Goal: Book appointment/travel/reservation

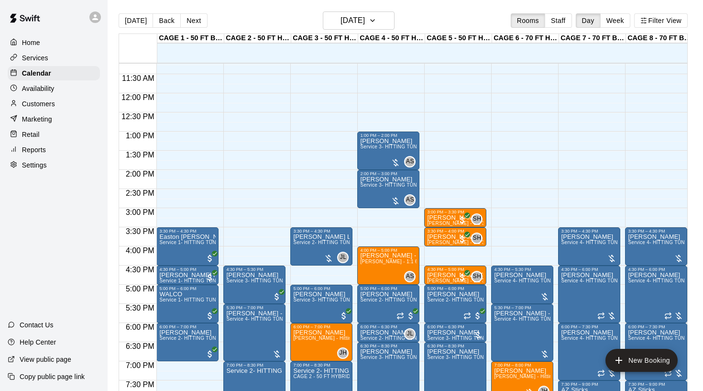
scroll to position [431, 0]
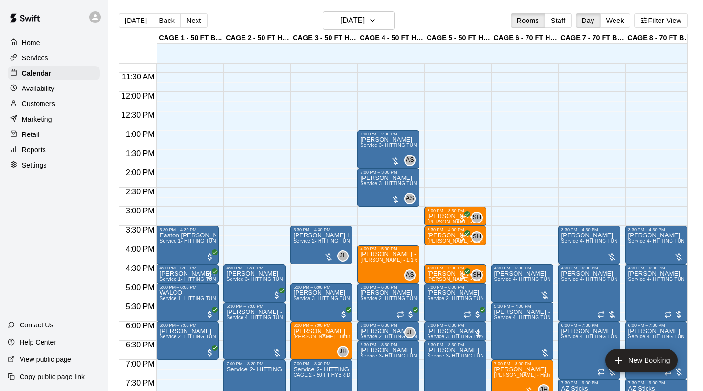
click at [44, 90] on p "Availability" at bounding box center [38, 89] width 33 height 10
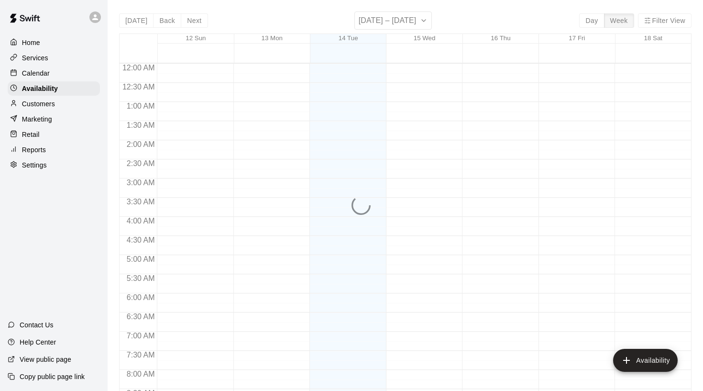
scroll to position [391, 0]
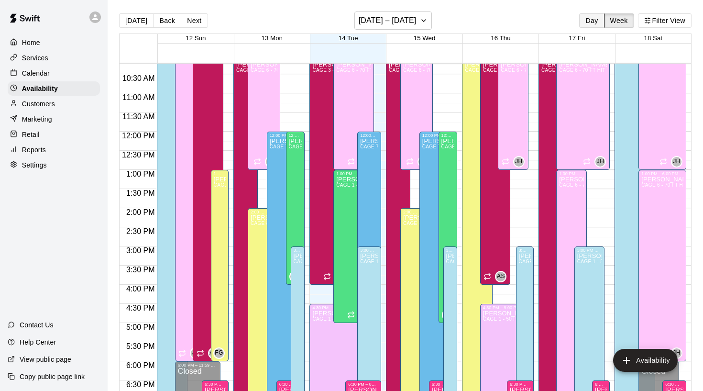
click at [581, 23] on button "Day" at bounding box center [591, 20] width 25 height 14
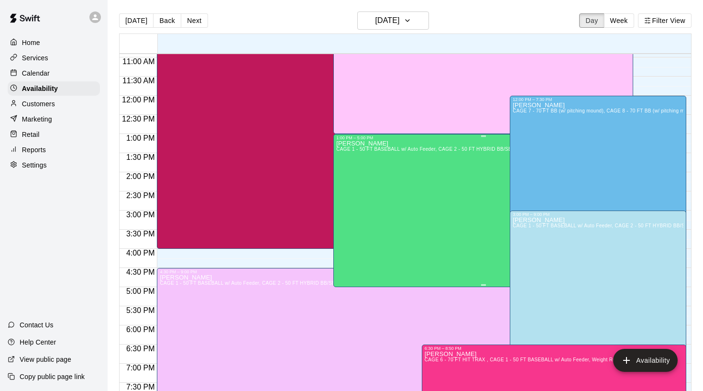
scroll to position [419, 0]
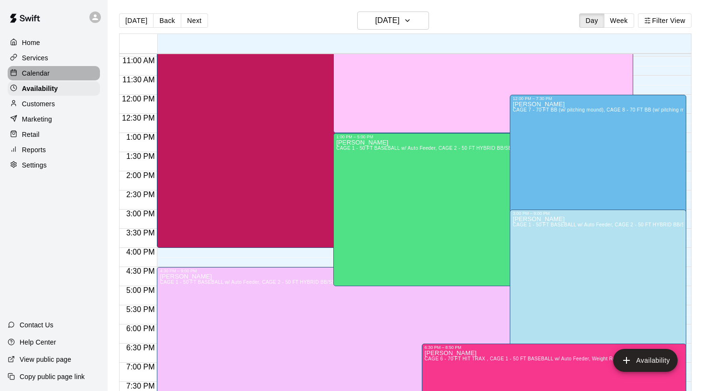
click at [44, 71] on p "Calendar" at bounding box center [36, 73] width 28 height 10
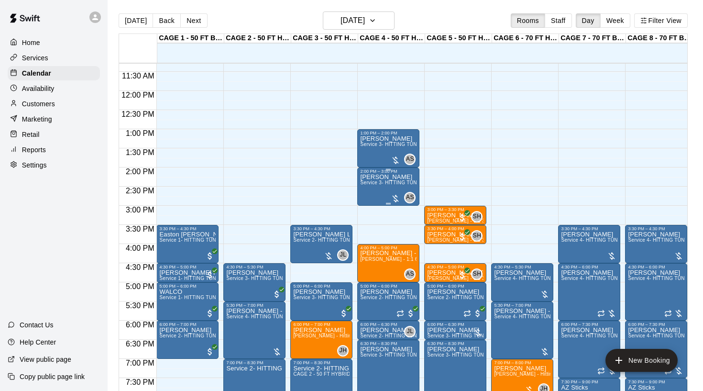
scroll to position [434, 0]
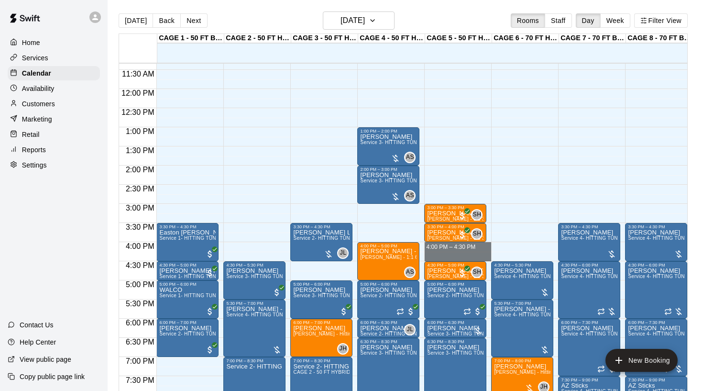
drag, startPoint x: 451, startPoint y: 244, endPoint x: 452, endPoint y: 256, distance: 12.5
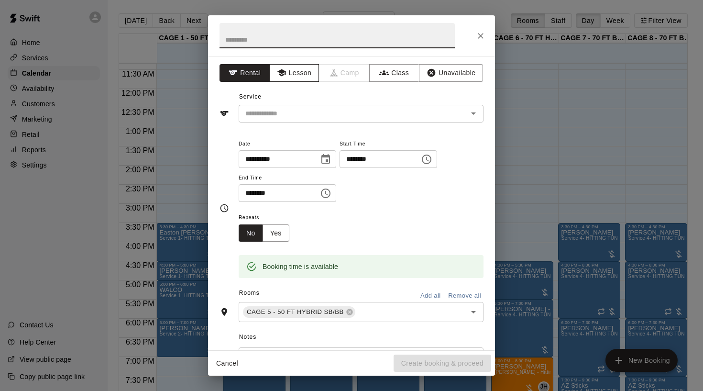
click at [303, 77] on button "Lesson" at bounding box center [294, 73] width 50 height 18
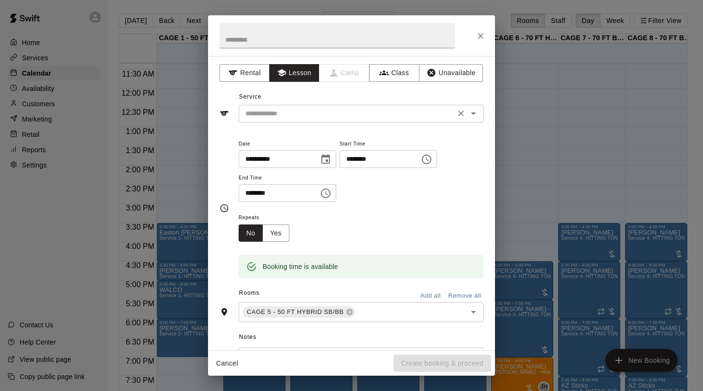
click at [306, 109] on input "text" at bounding box center [347, 114] width 211 height 12
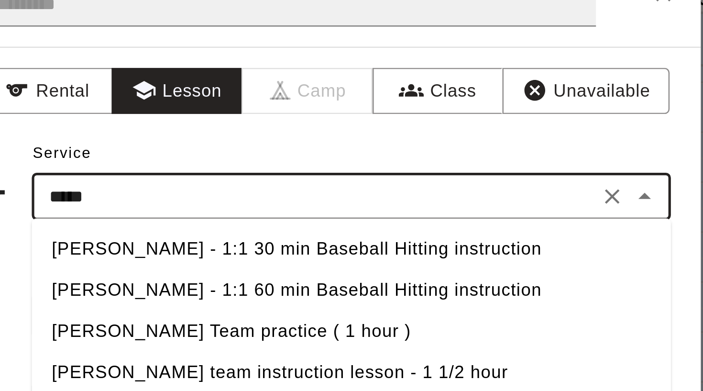
click at [239, 126] on li "[PERSON_NAME] - 1:1 30 min Baseball Hitting instruction" at bounding box center [361, 134] width 245 height 16
type input "**********"
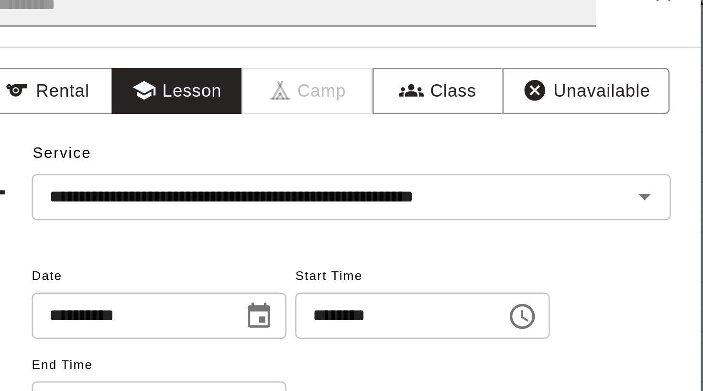
click at [220, 130] on div "**********" at bounding box center [352, 208] width 264 height 156
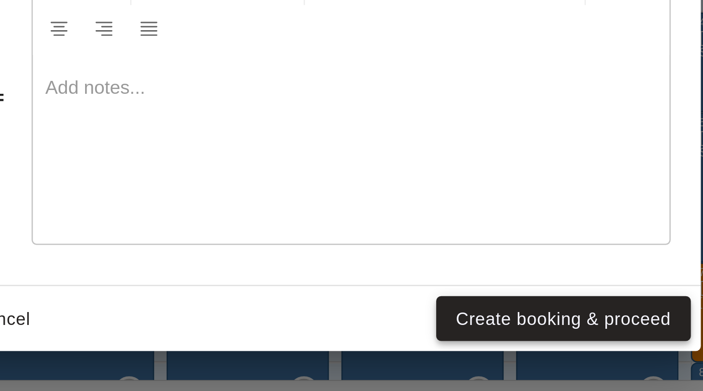
scroll to position [15, 0]
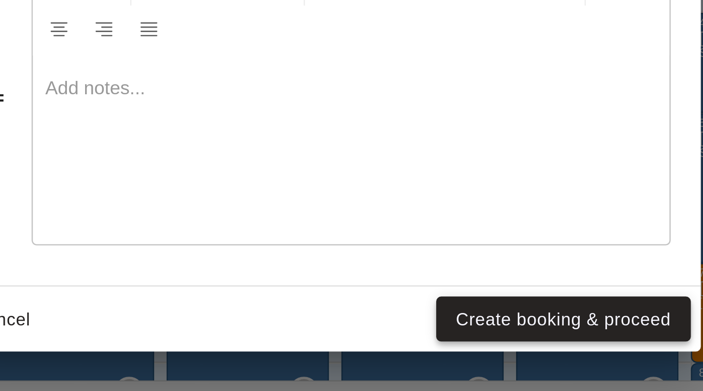
click at [394, 354] on button "Create booking & proceed" at bounding box center [443, 363] width 98 height 18
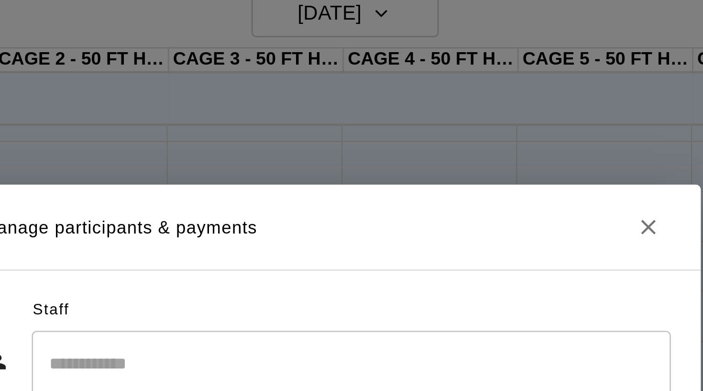
scroll to position [0, 0]
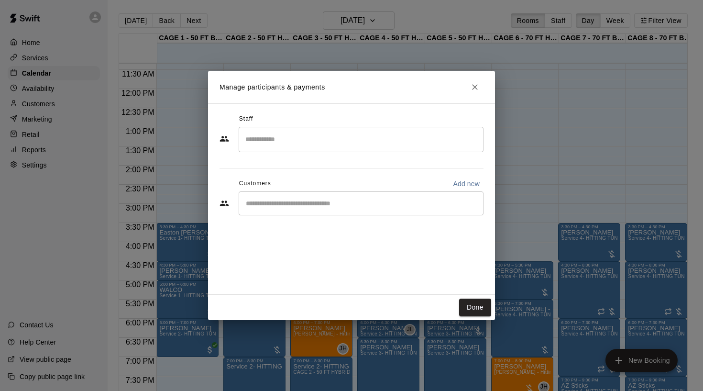
click at [306, 140] on input "Search staff" at bounding box center [361, 139] width 236 height 17
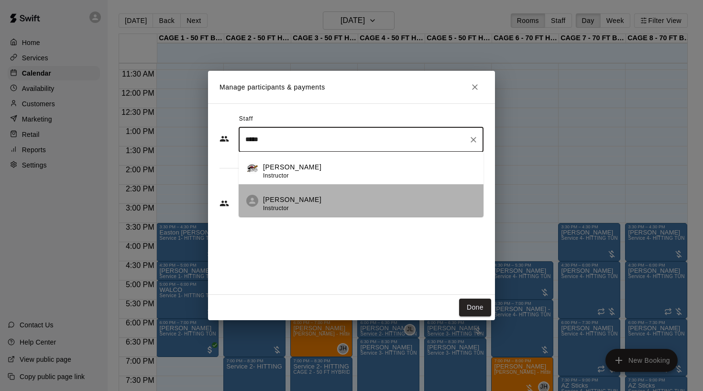
click at [293, 205] on p "[PERSON_NAME]" at bounding box center [292, 200] width 58 height 10
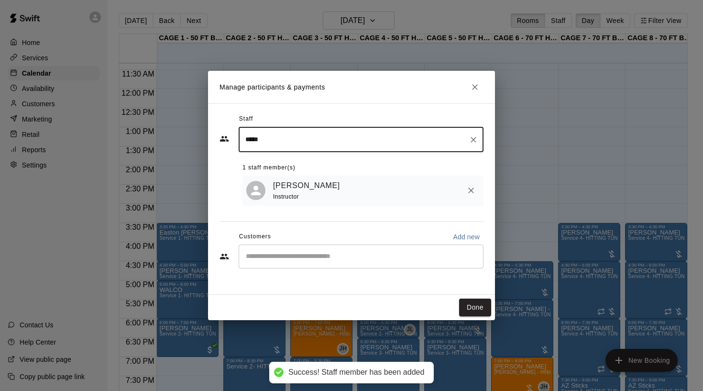
type input "*****"
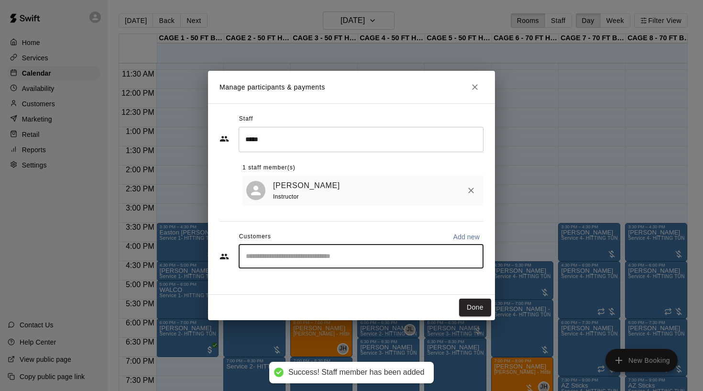
click at [278, 256] on input "Start typing to search customers..." at bounding box center [361, 257] width 236 height 10
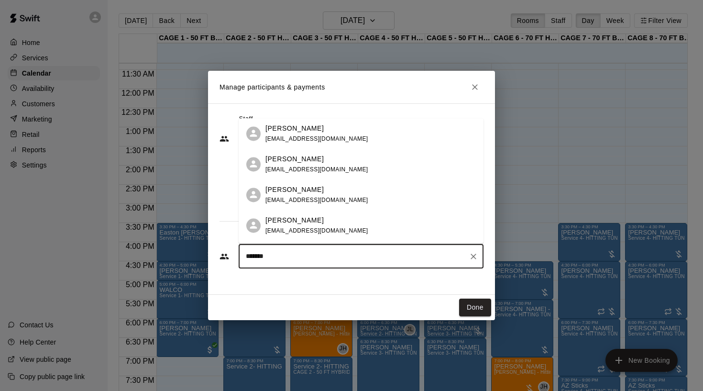
type input "********"
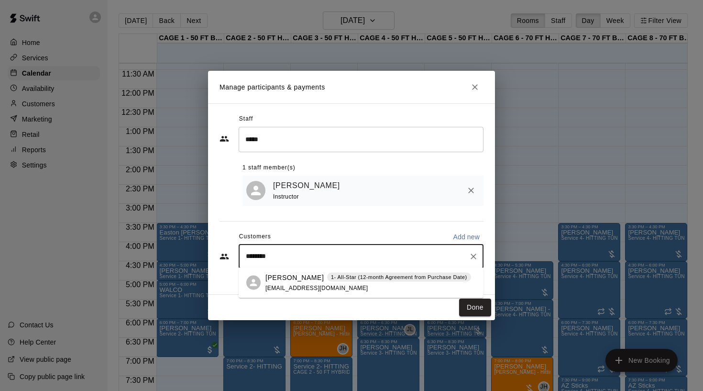
click at [278, 281] on p "[PERSON_NAME]" at bounding box center [295, 277] width 58 height 10
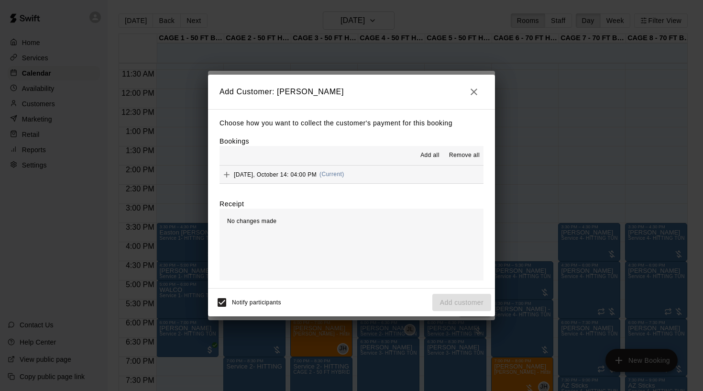
click at [276, 173] on span "[DATE], October 14: 04:00 PM" at bounding box center [275, 174] width 83 height 7
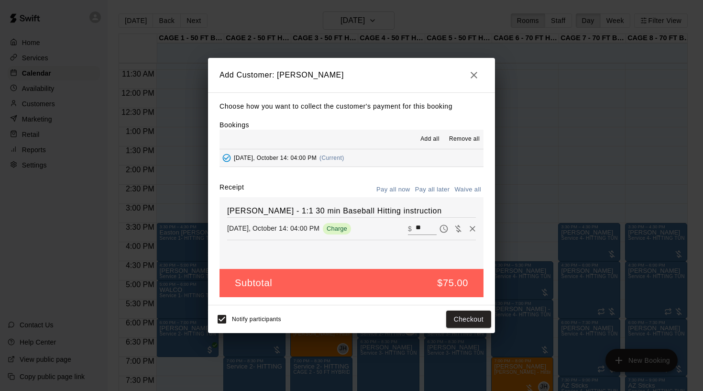
click at [433, 188] on button "Pay all later" at bounding box center [433, 189] width 40 height 15
click at [465, 321] on button "Add customer" at bounding box center [461, 319] width 59 height 18
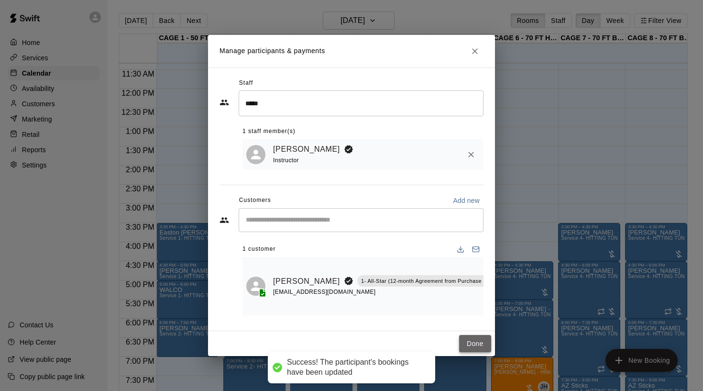
click at [470, 339] on button "Done" at bounding box center [475, 344] width 32 height 18
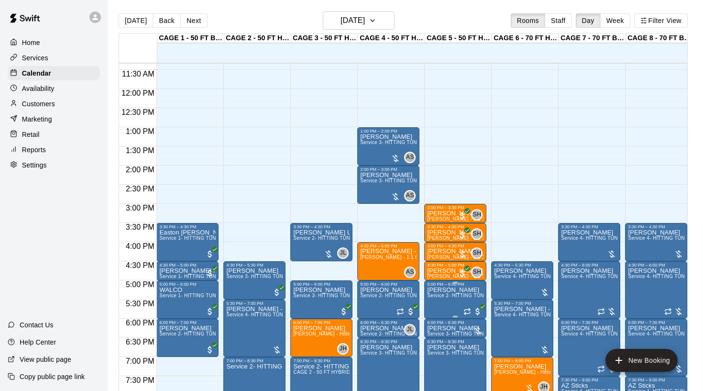
scroll to position [454, 0]
